Goal: Check status: Check status

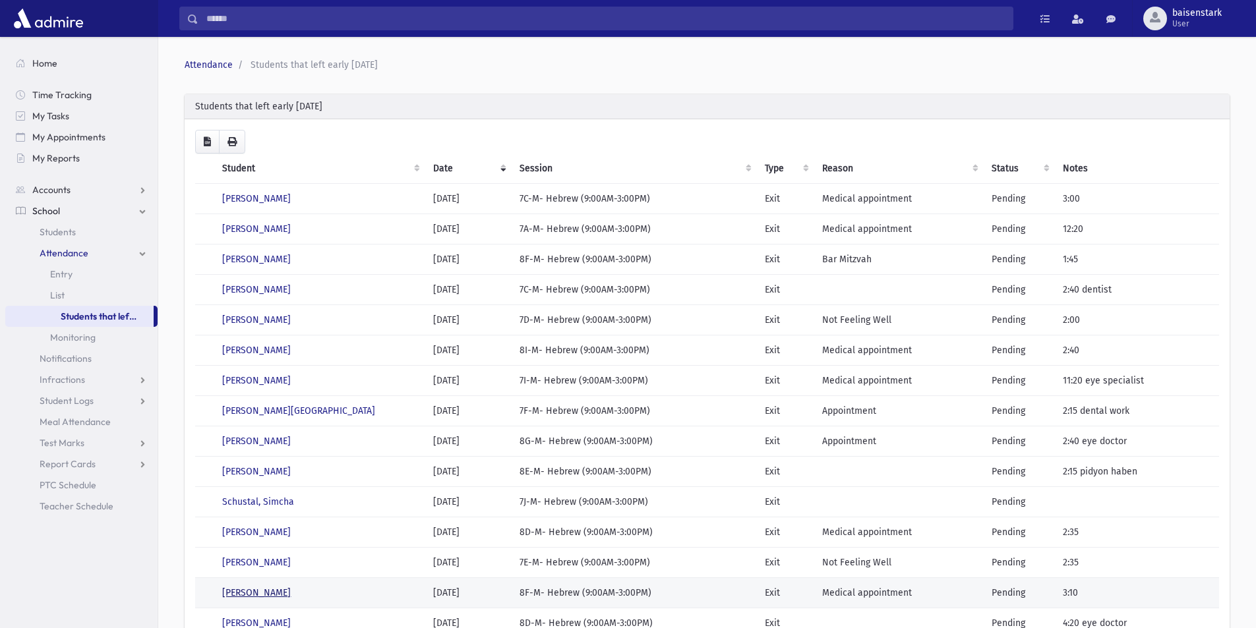
click at [268, 591] on link "[PERSON_NAME]" at bounding box center [256, 593] width 69 height 11
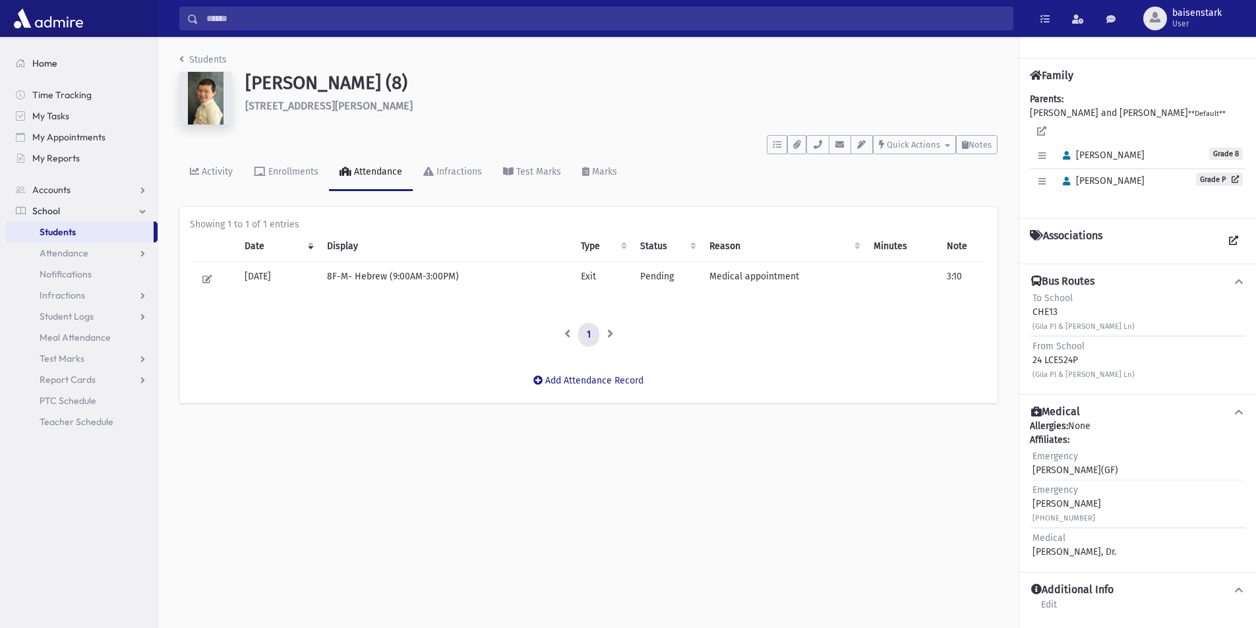
click at [47, 64] on span "Home" at bounding box center [44, 63] width 25 height 12
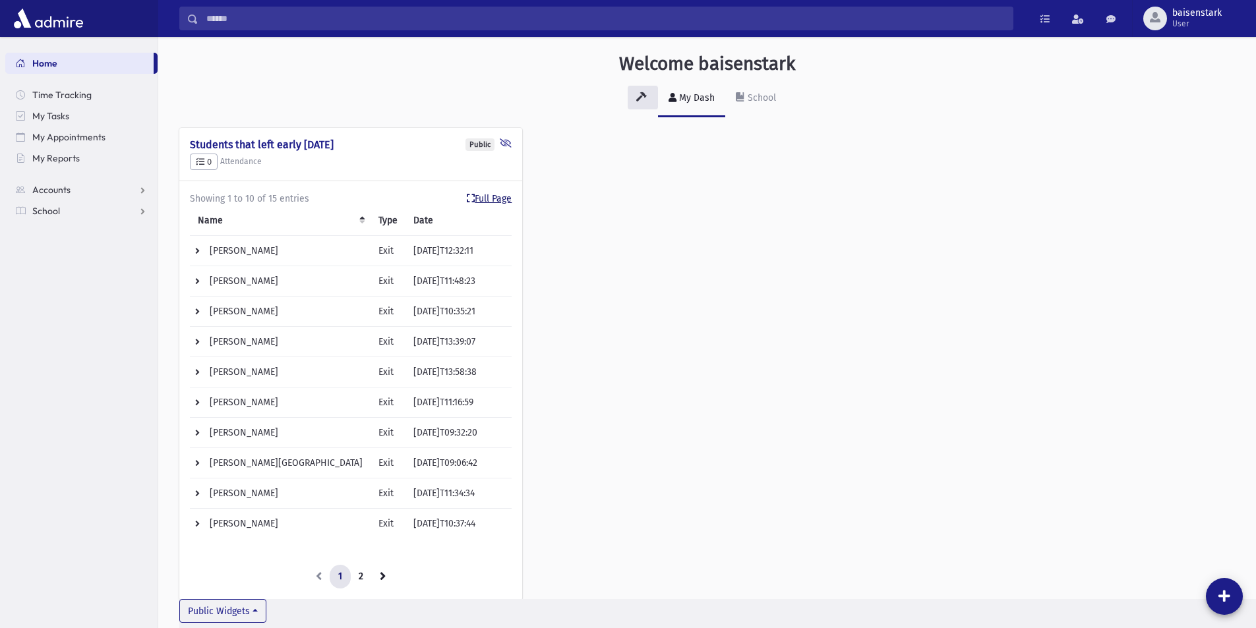
click at [496, 199] on link "Full Page" at bounding box center [489, 199] width 45 height 14
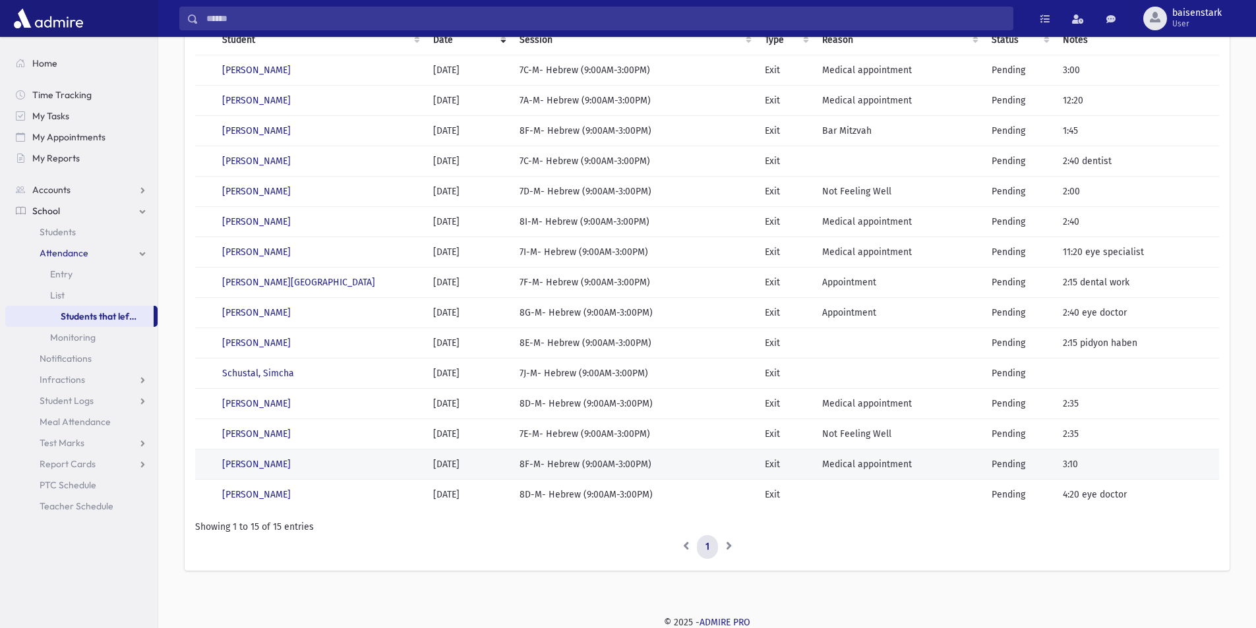
scroll to position [130, 0]
